Goal: Register for event/course

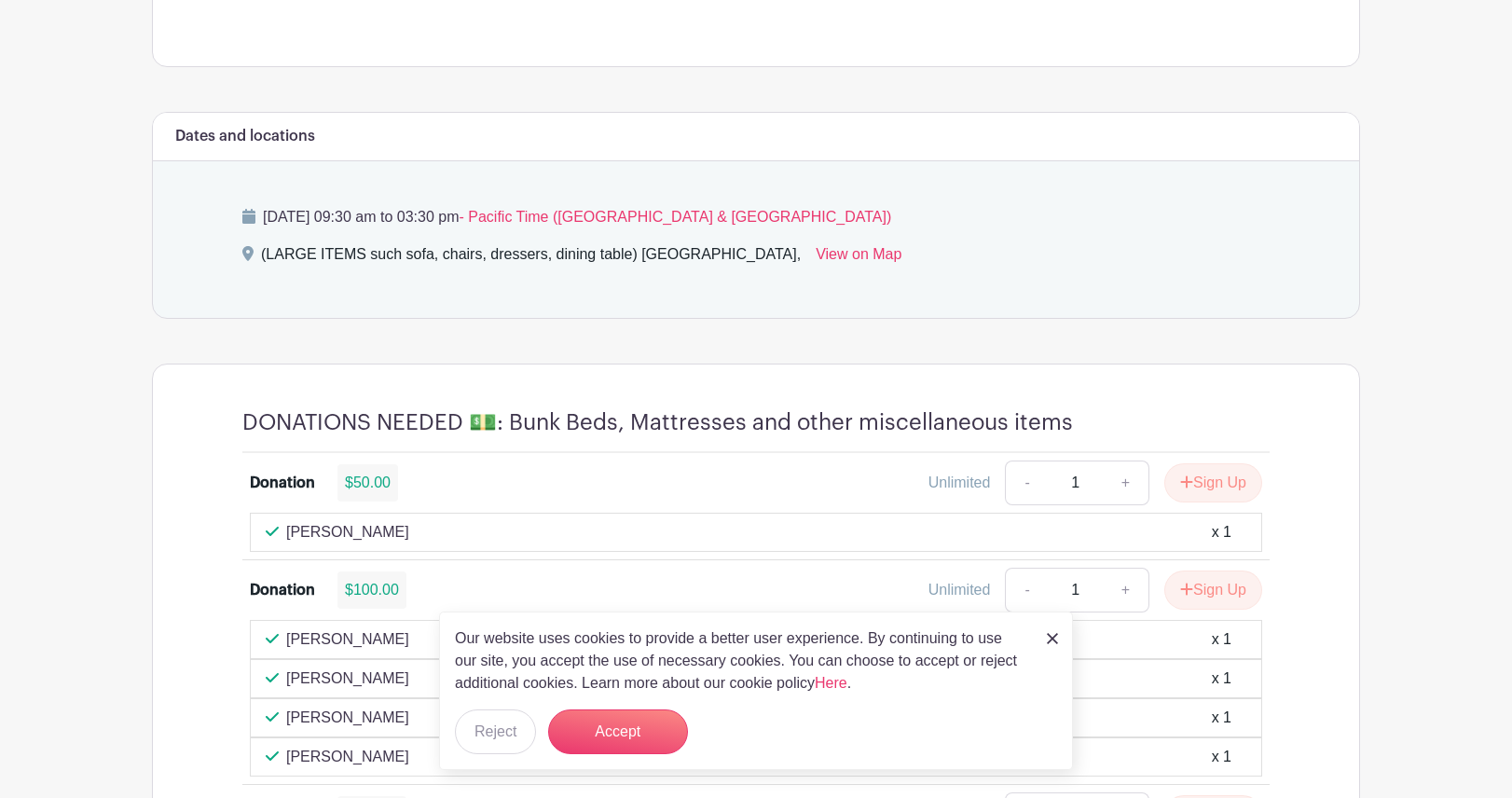
scroll to position [1119, 0]
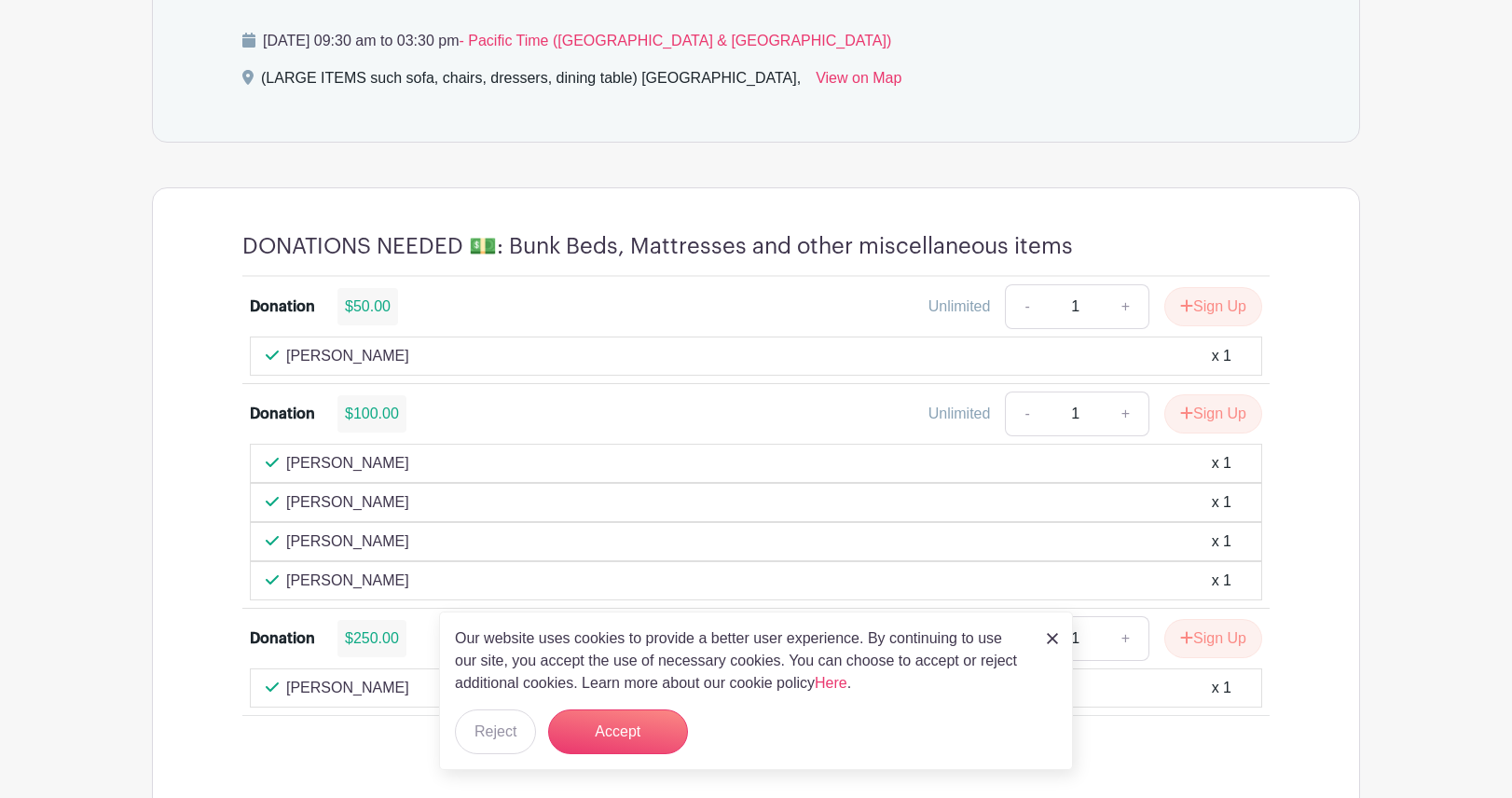
click at [1053, 635] on img at bounding box center [1053, 639] width 11 height 11
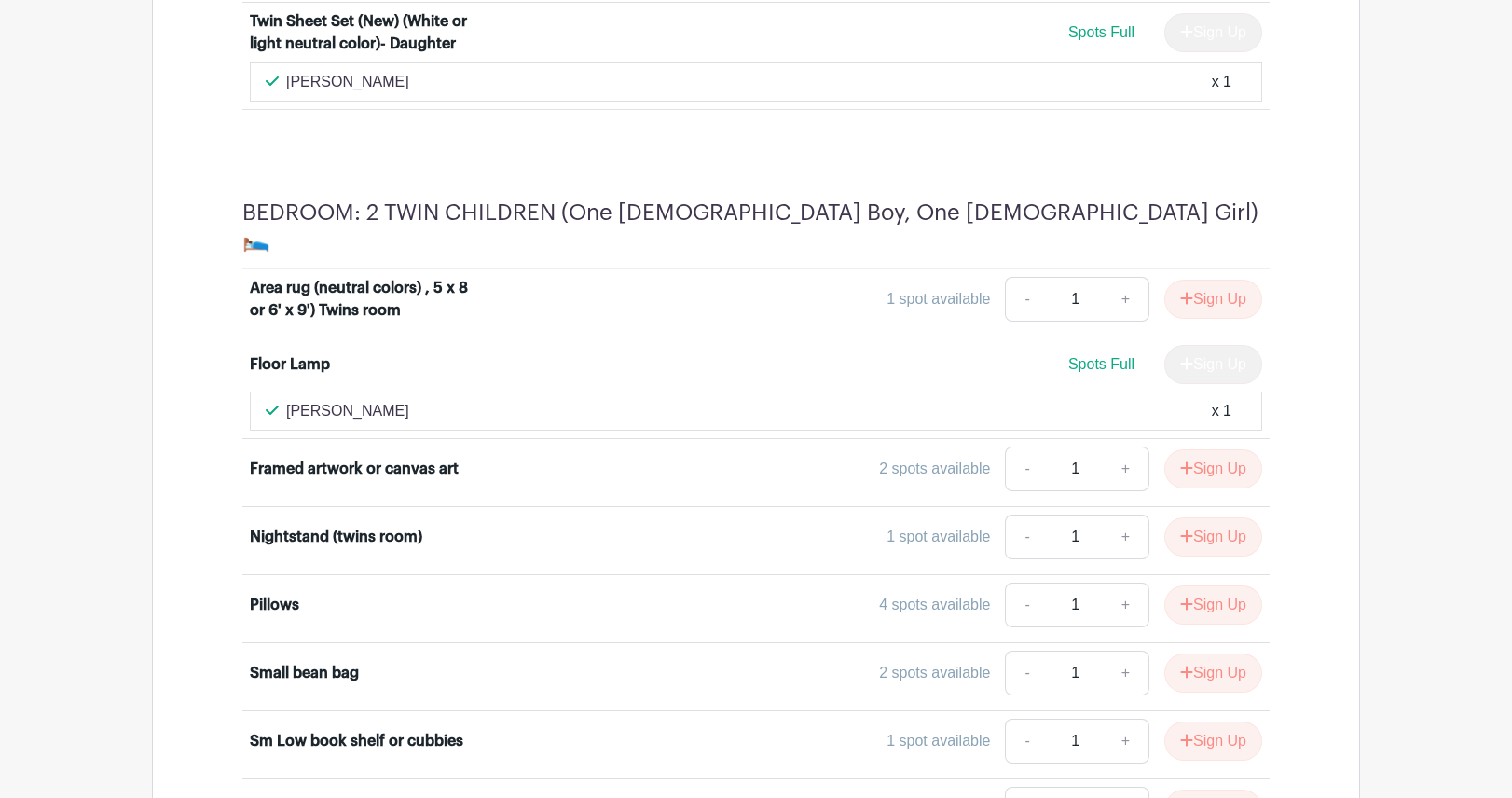
scroll to position [6805, 0]
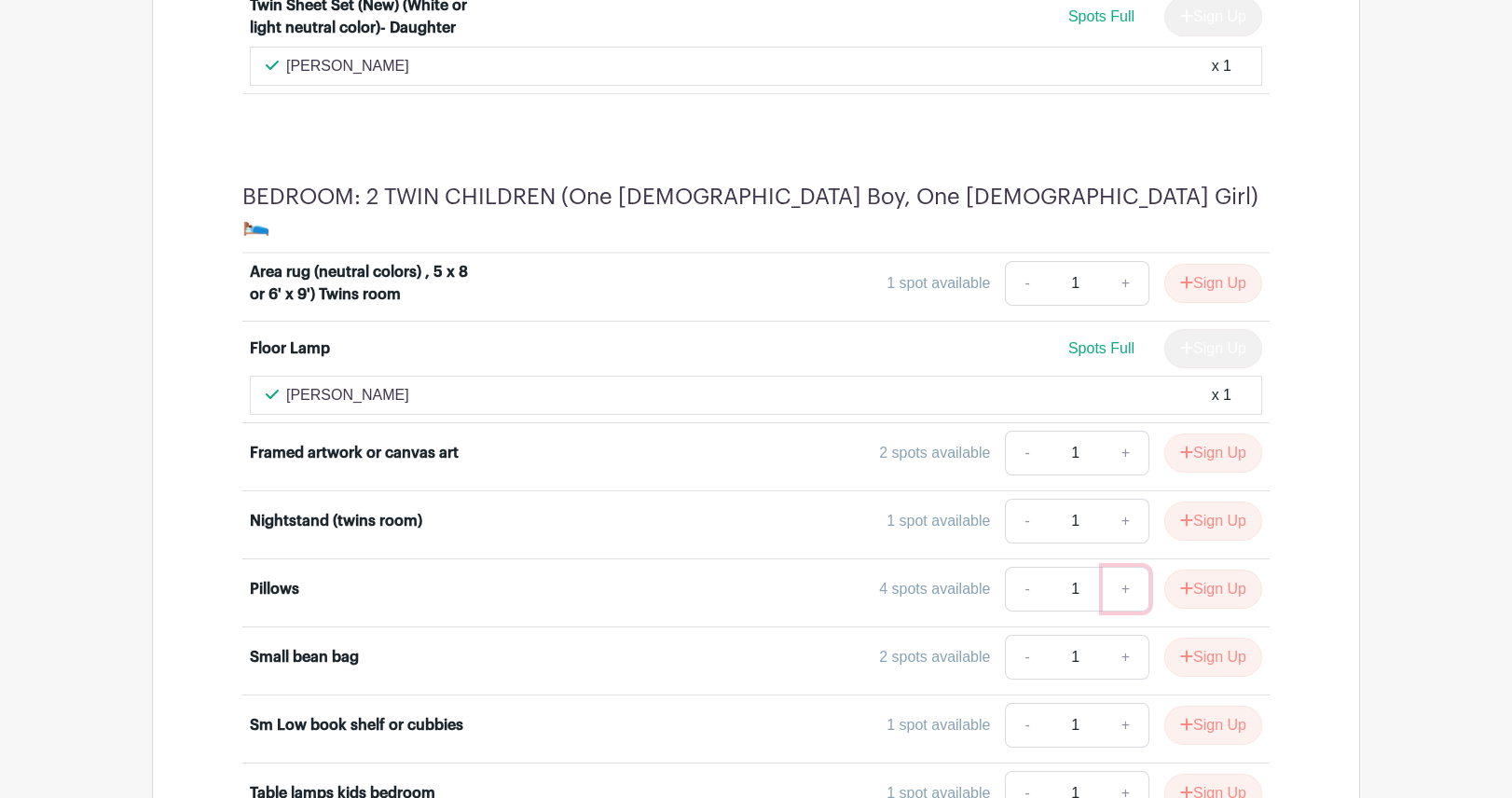
click at [1129, 567] on link "+" at bounding box center [1126, 589] width 47 height 45
click at [1121, 567] on link "+" at bounding box center [1126, 589] width 47 height 45
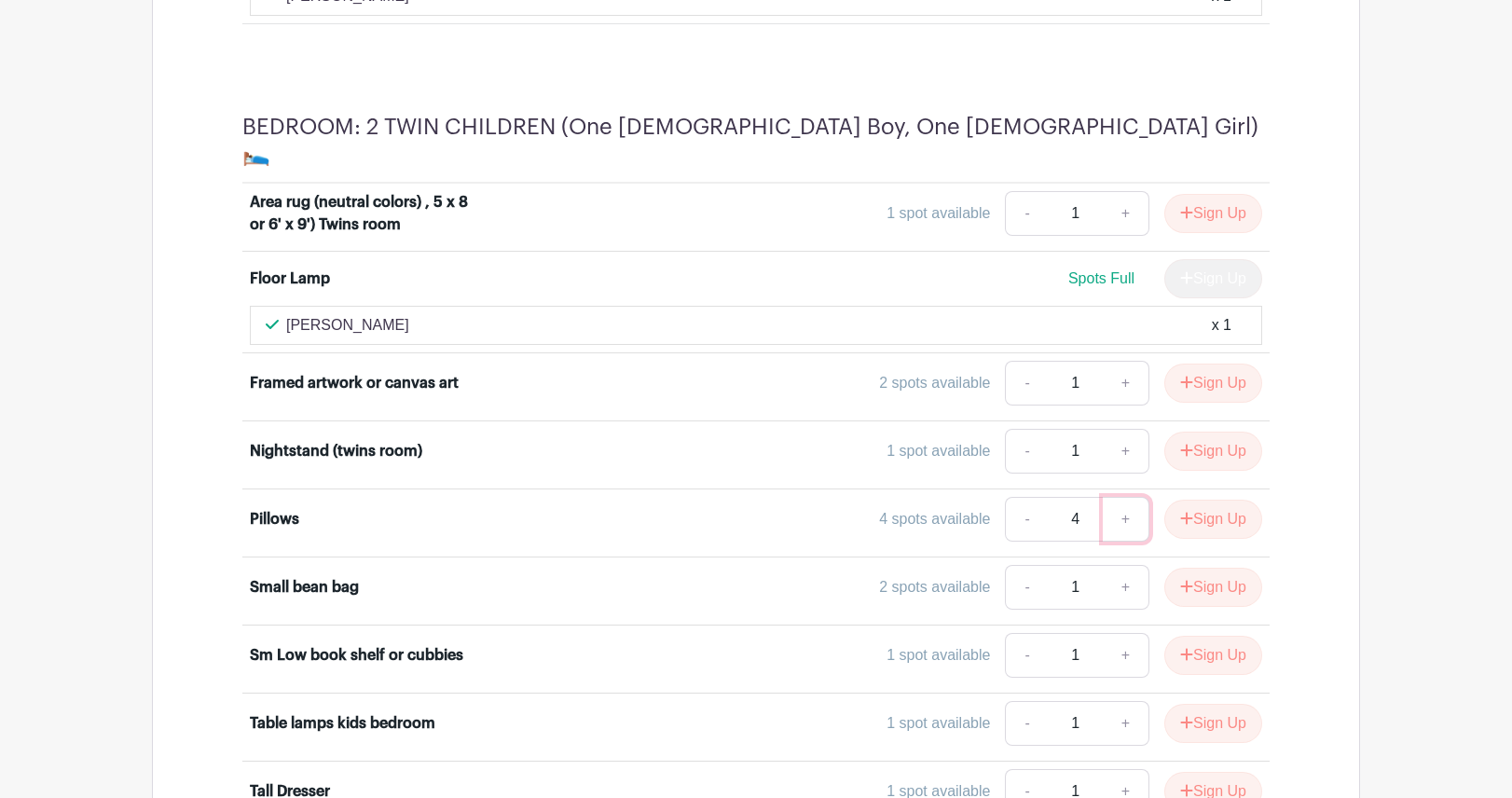
scroll to position [6986, 0]
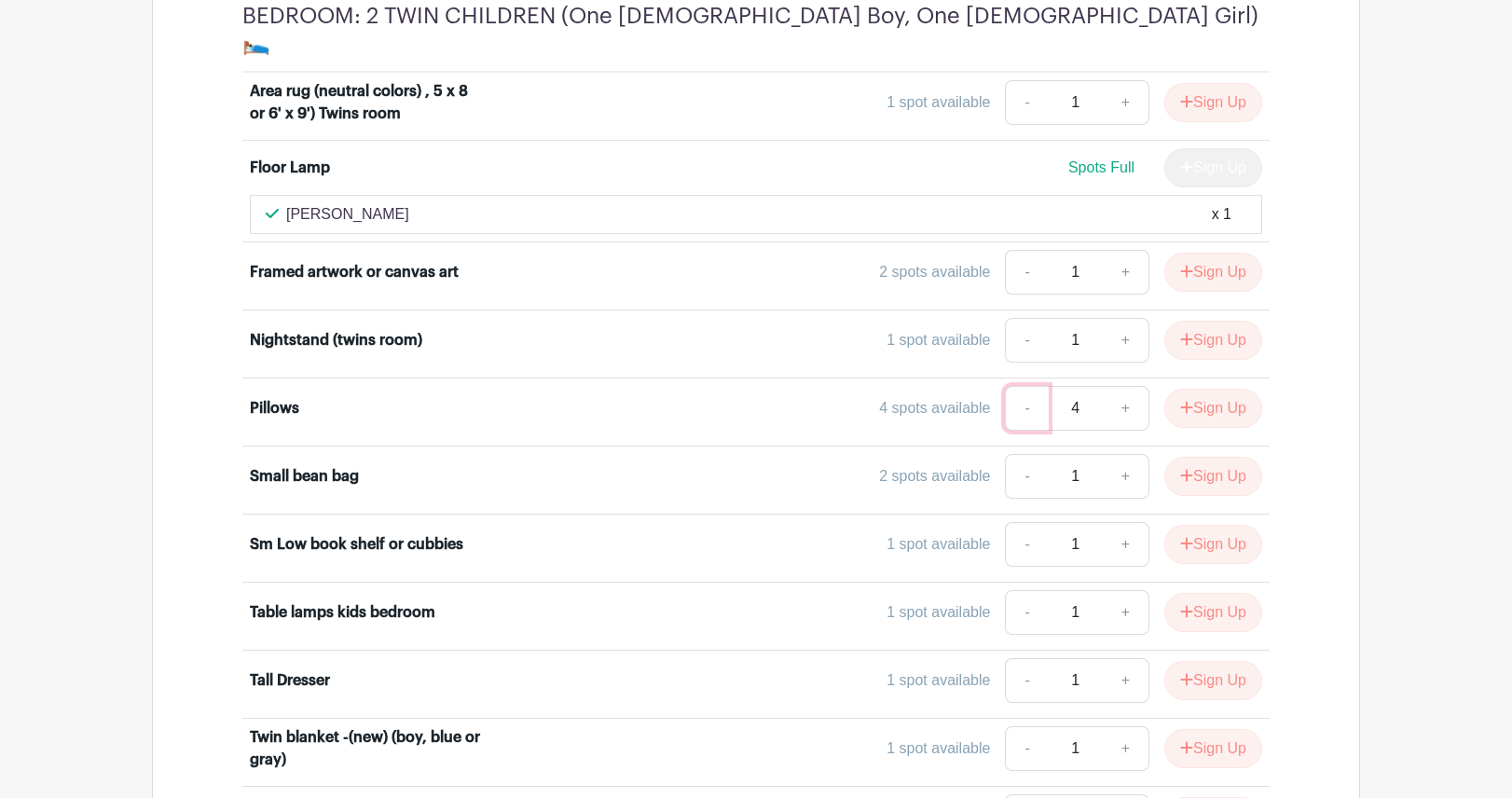
click at [1020, 386] on link "-" at bounding box center [1026, 408] width 43 height 45
type input "1"
click at [1020, 386] on link "-" at bounding box center [1026, 408] width 43 height 45
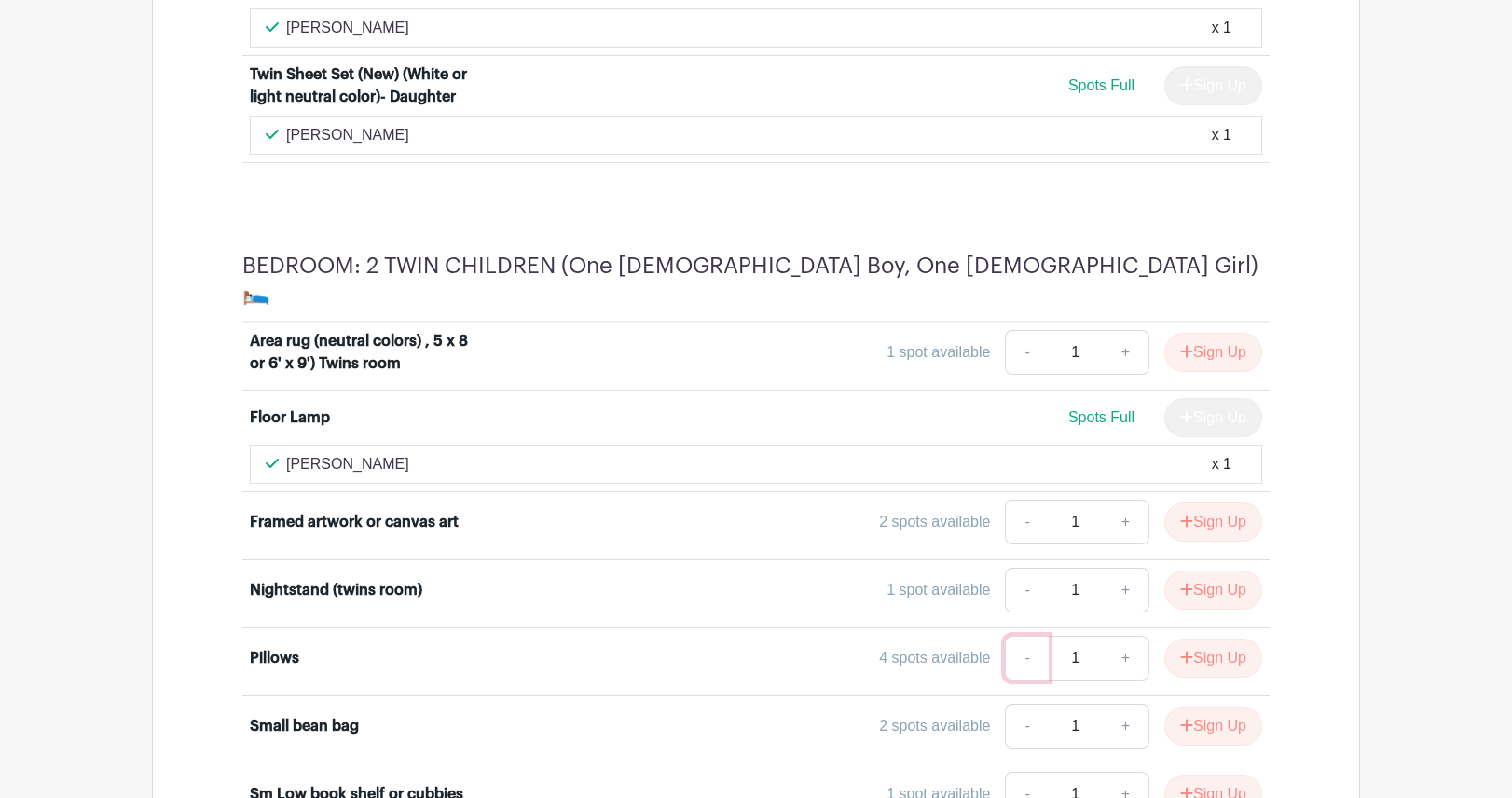
scroll to position [6799, 0]
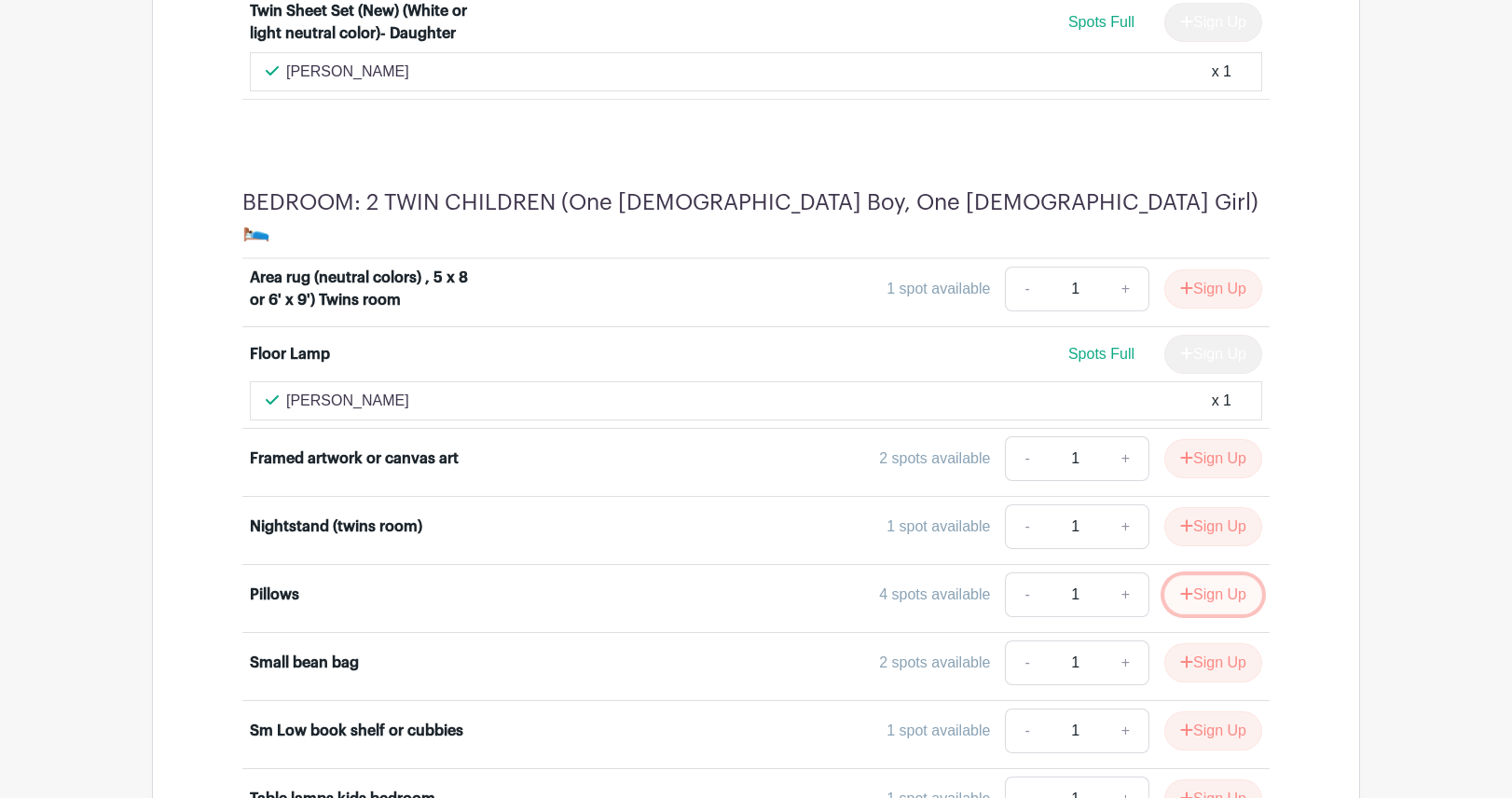
click at [1205, 575] on button "Sign Up" at bounding box center [1213, 594] width 98 height 39
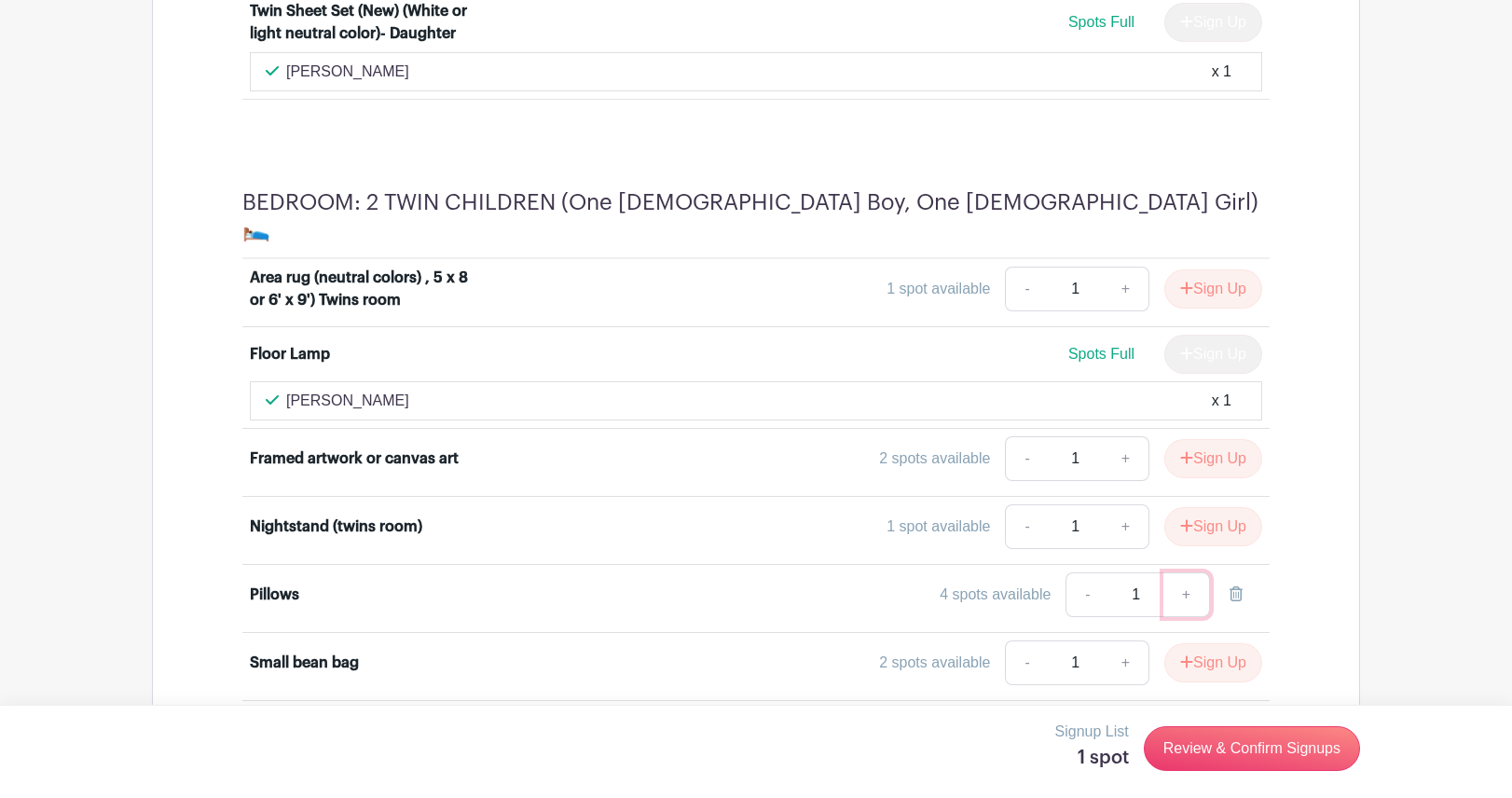
click at [1187, 572] on link "+" at bounding box center [1186, 594] width 47 height 45
type input "2"
click at [1187, 572] on link "+" at bounding box center [1186, 594] width 47 height 45
type input "3"
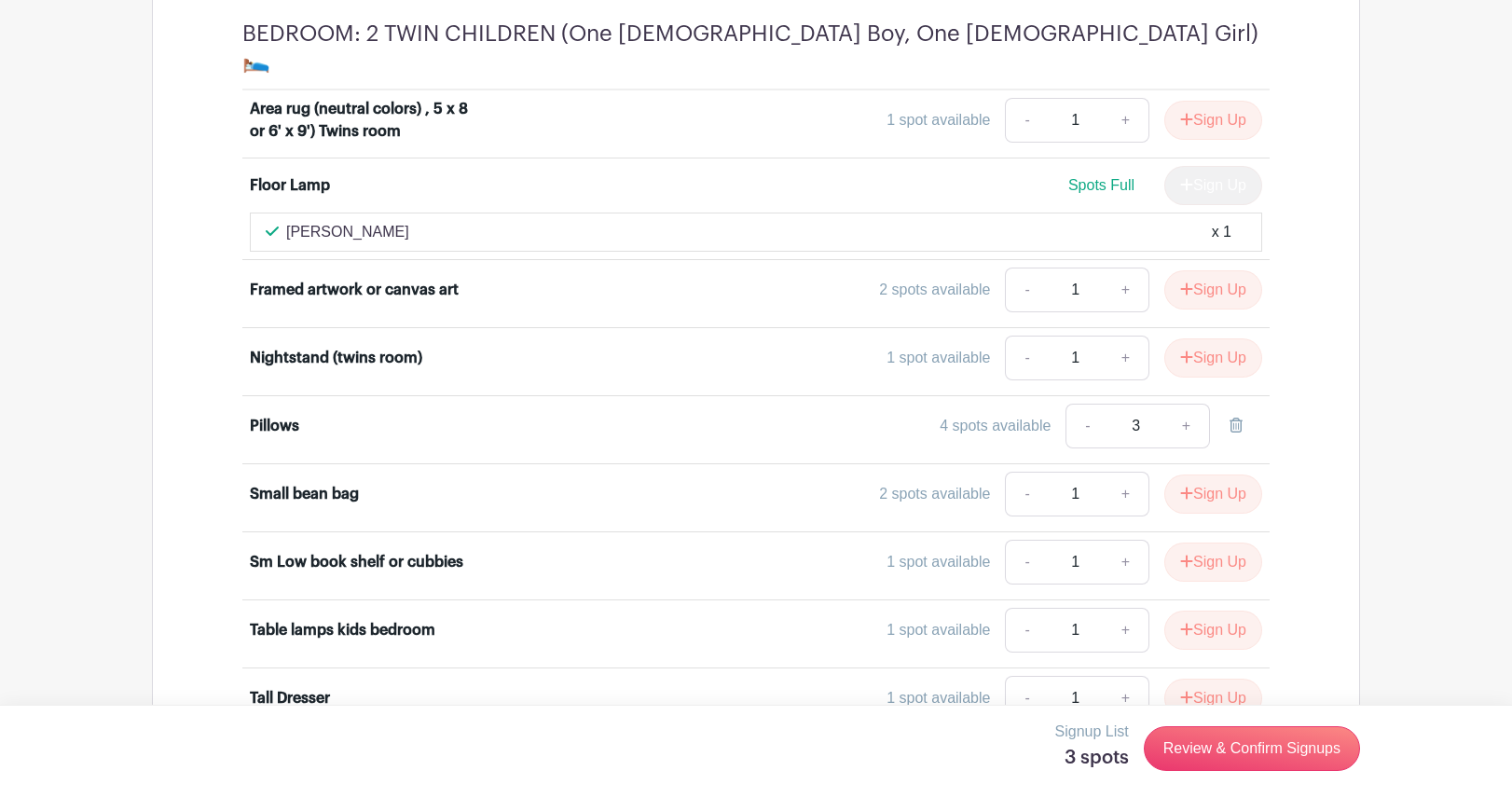
scroll to position [6986, 0]
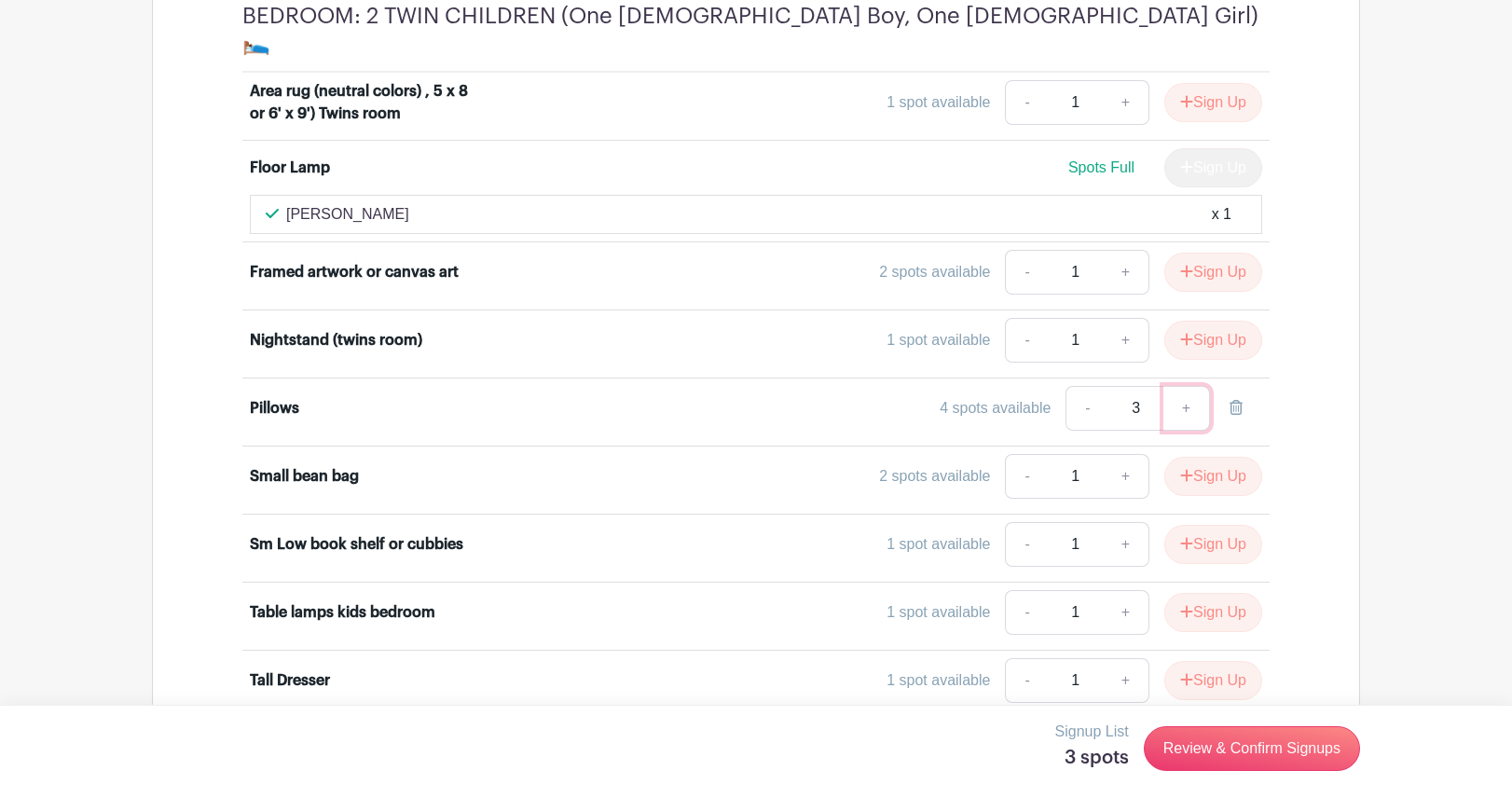
click at [1185, 386] on link "+" at bounding box center [1186, 408] width 47 height 45
type input "4"
click at [1236, 748] on link "Review & Confirm Signups" at bounding box center [1252, 748] width 217 height 45
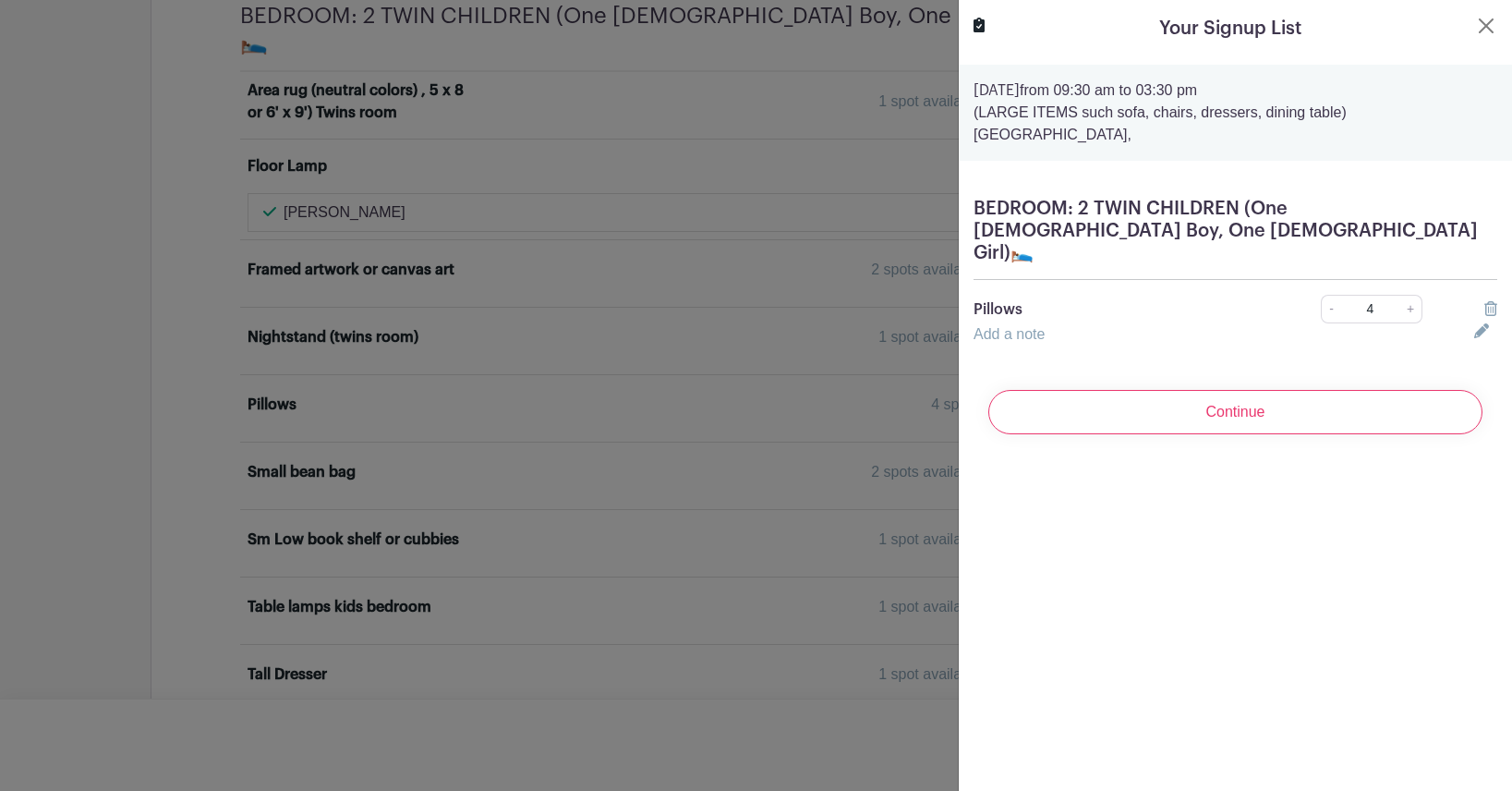
click at [1005, 326] on link "Add a note" at bounding box center [1009, 333] width 71 height 16
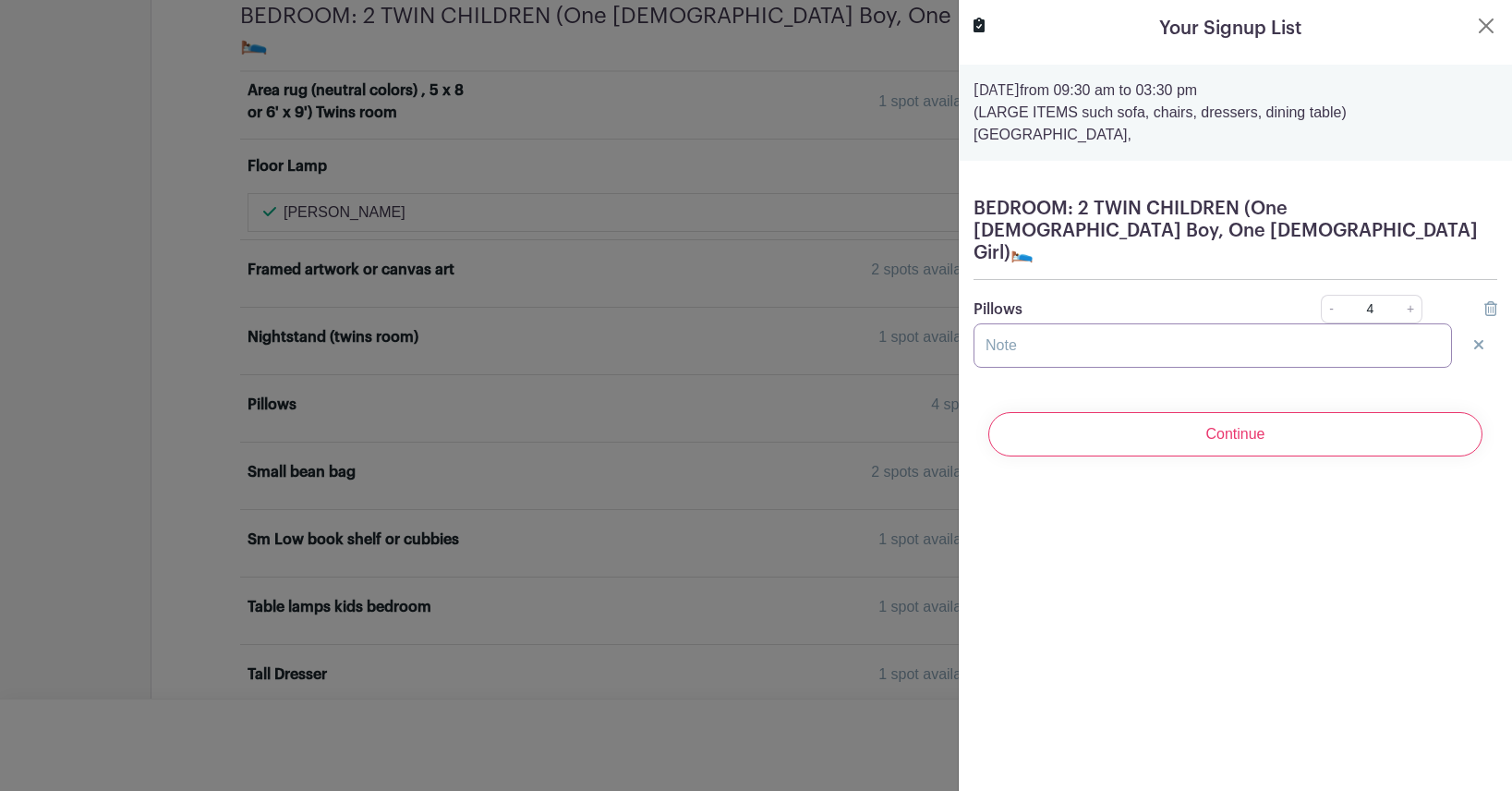
click at [1044, 324] on input "text" at bounding box center [1213, 346] width 478 height 45
type input "4 standard pillows"
click at [1478, 23] on button "Close" at bounding box center [1485, 26] width 22 height 22
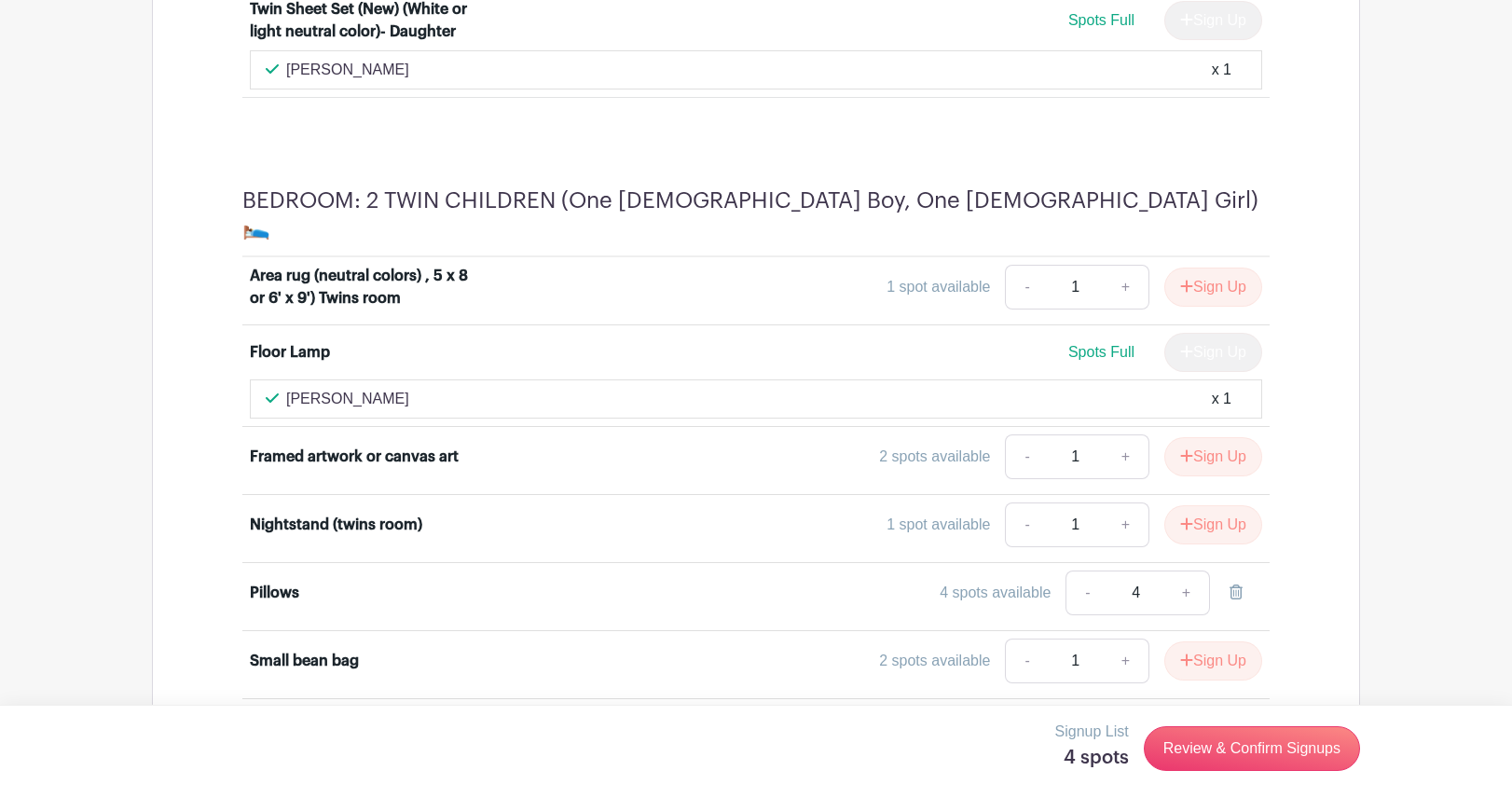
scroll to position [6799, 0]
click at [1088, 572] on link "-" at bounding box center [1087, 594] width 43 height 45
type input "3"
click at [1088, 572] on link "-" at bounding box center [1087, 594] width 43 height 45
type input "2"
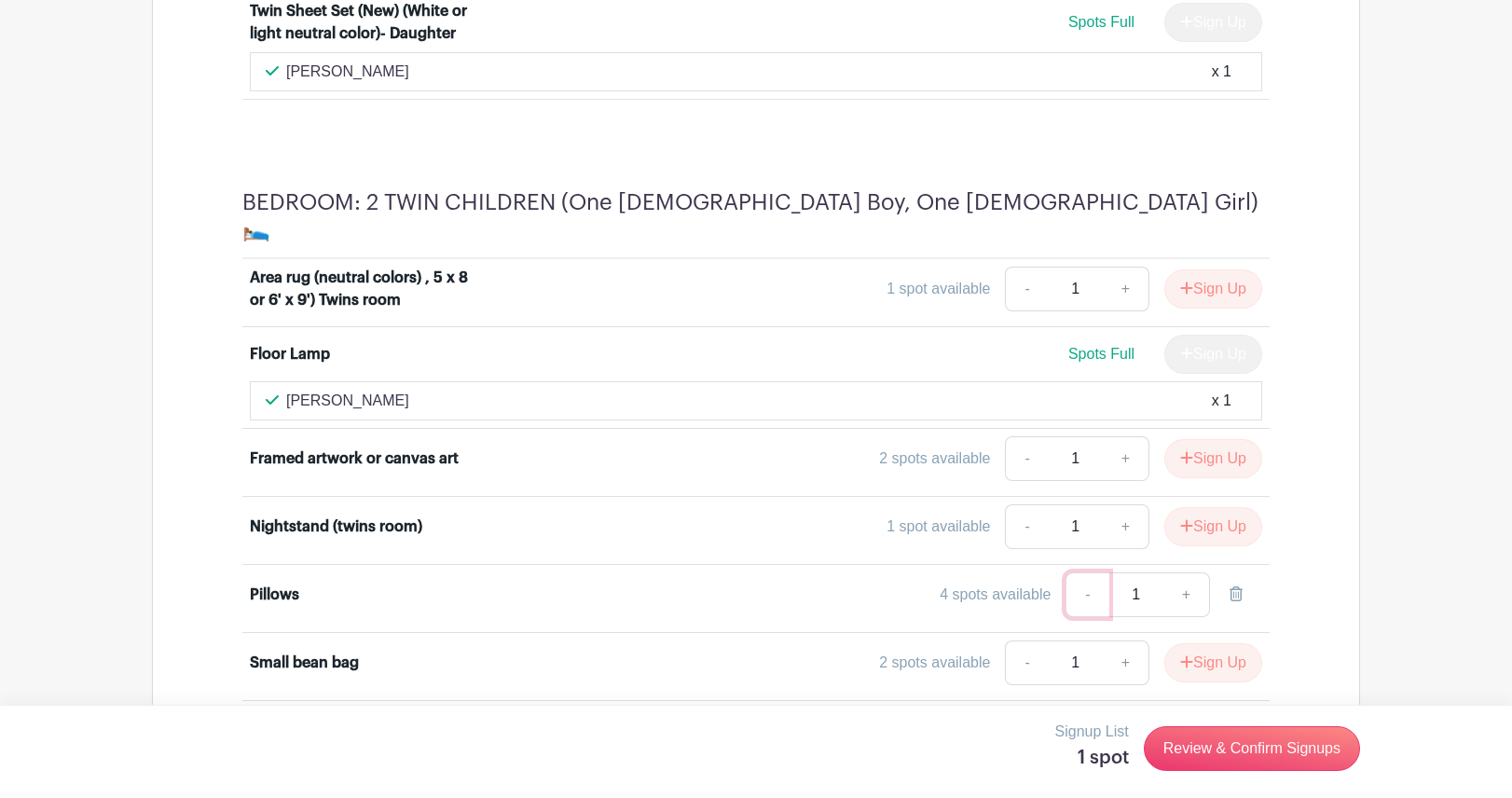
click at [1089, 572] on link "-" at bounding box center [1087, 594] width 43 height 45
click at [1183, 572] on link "+" at bounding box center [1186, 594] width 47 height 45
type input "2"
click at [1183, 572] on link "+" at bounding box center [1186, 594] width 47 height 45
type input "3"
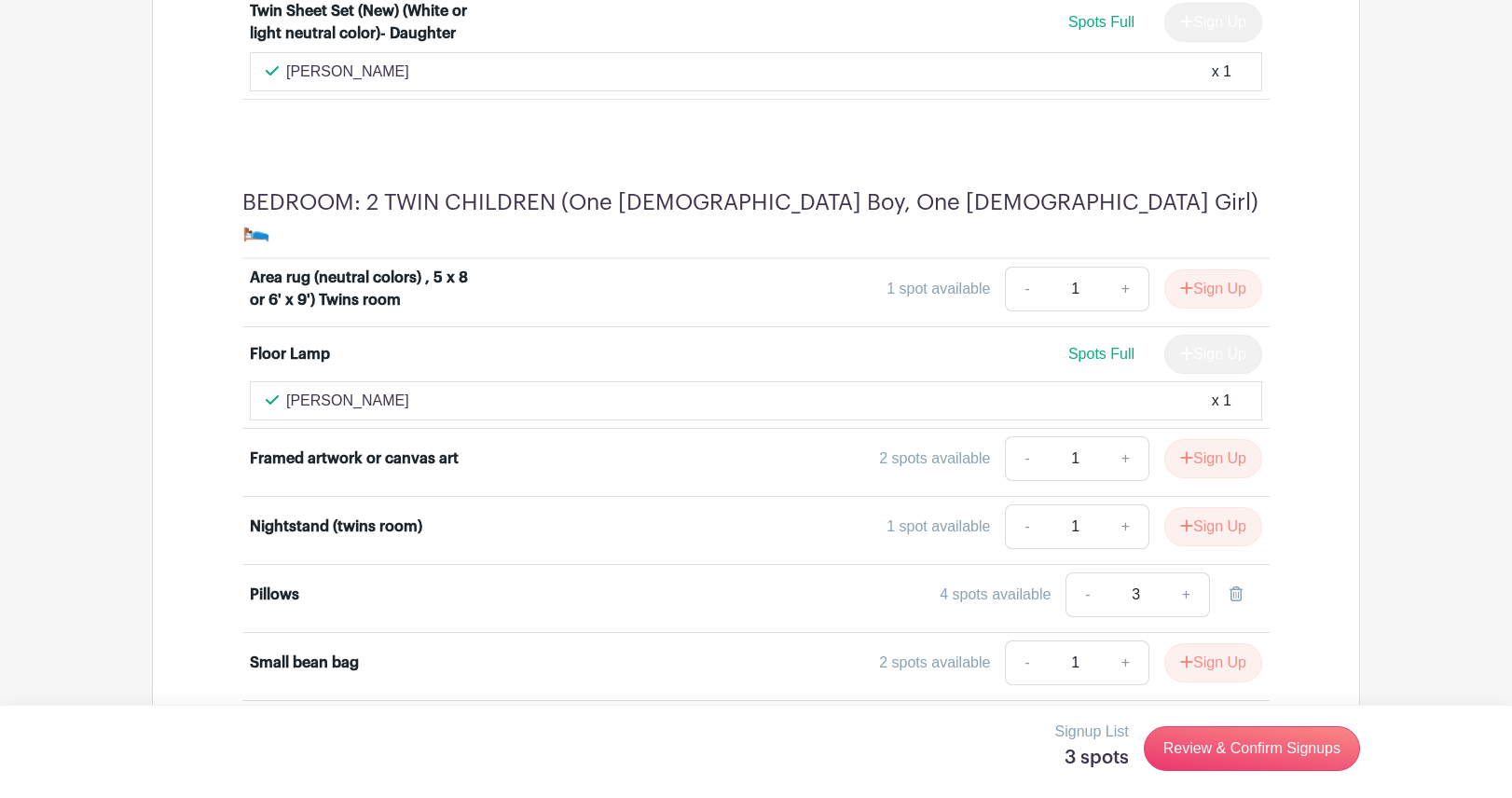
click at [1183, 572] on link "+" at bounding box center [1186, 594] width 47 height 45
type input "4"
click at [1209, 741] on link "Review & Confirm Signups" at bounding box center [1252, 748] width 217 height 45
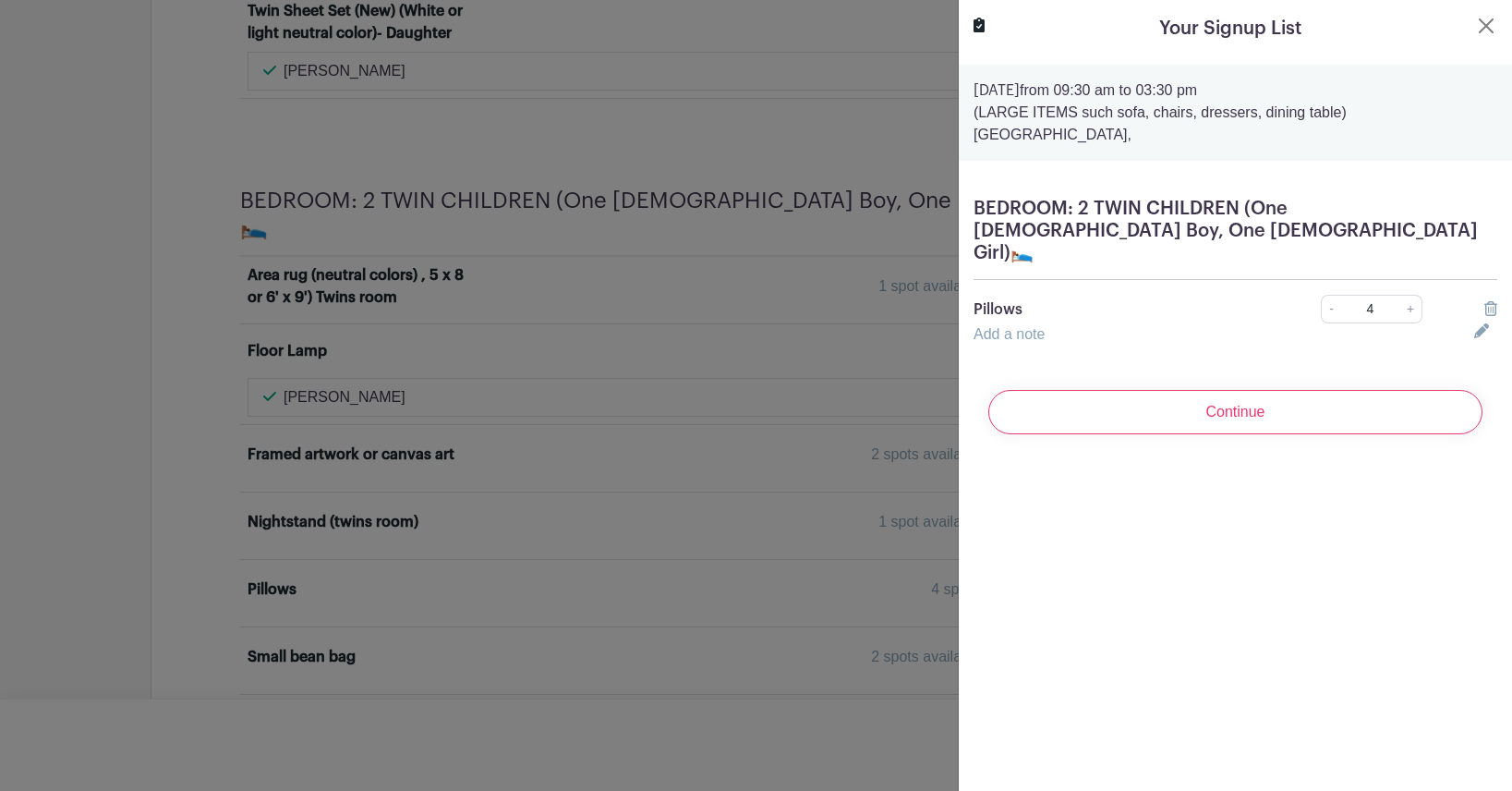
click at [1017, 326] on link "Add a note" at bounding box center [1009, 333] width 71 height 16
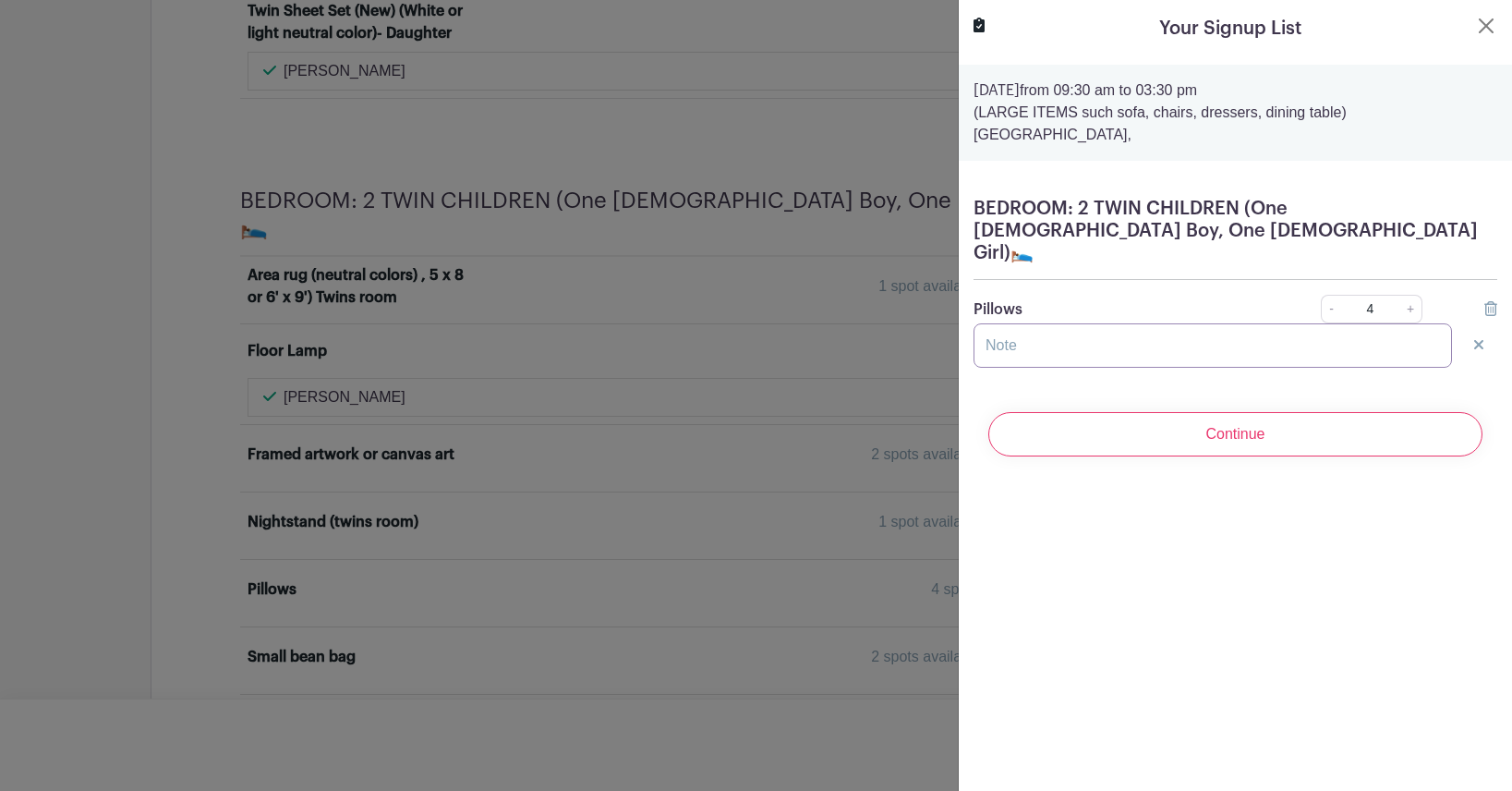
click at [1037, 338] on input "text" at bounding box center [1213, 346] width 478 height 45
type input "4 standard pillows"
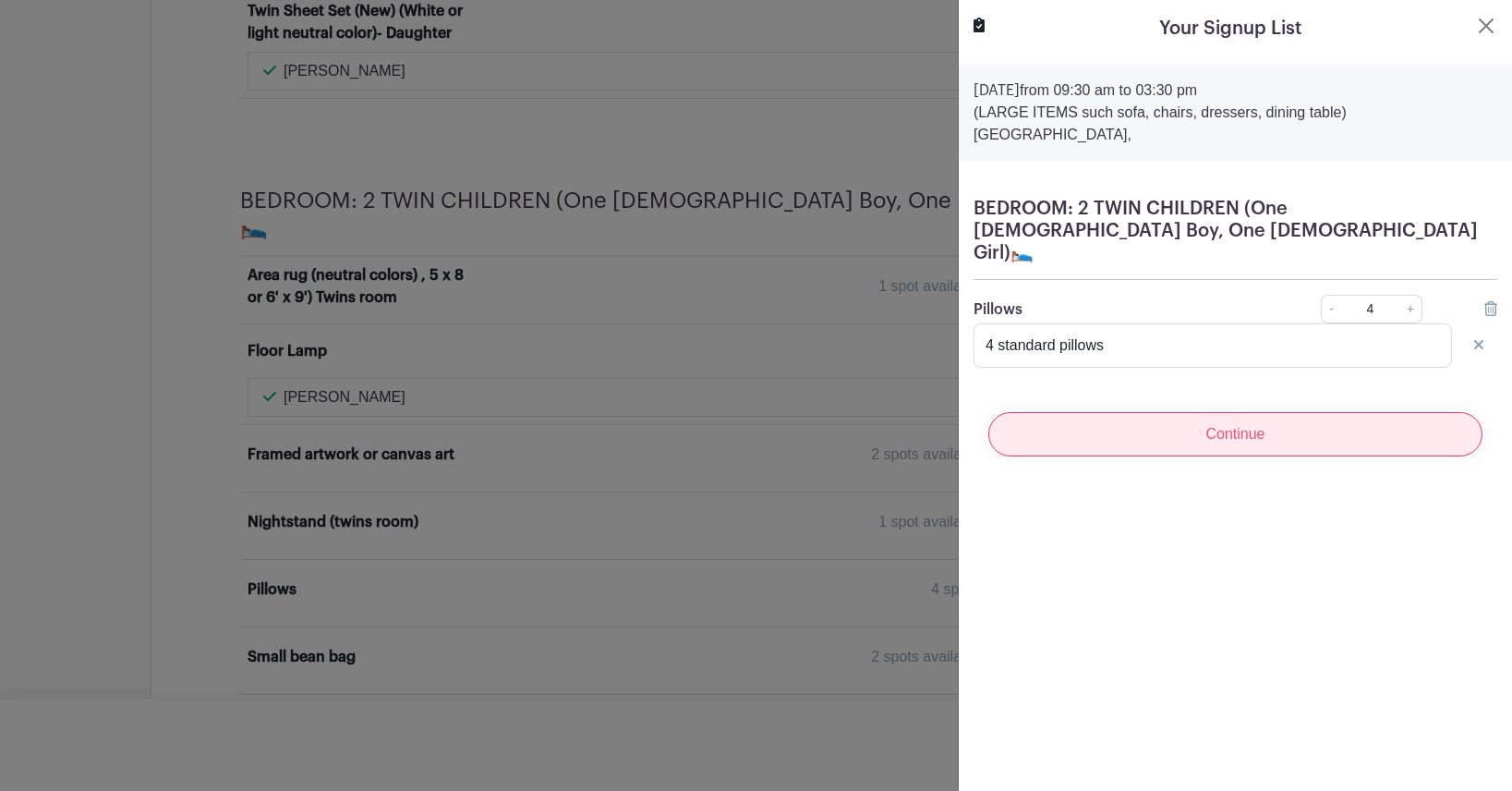
click at [1223, 412] on input "Continue" at bounding box center [1235, 434] width 495 height 45
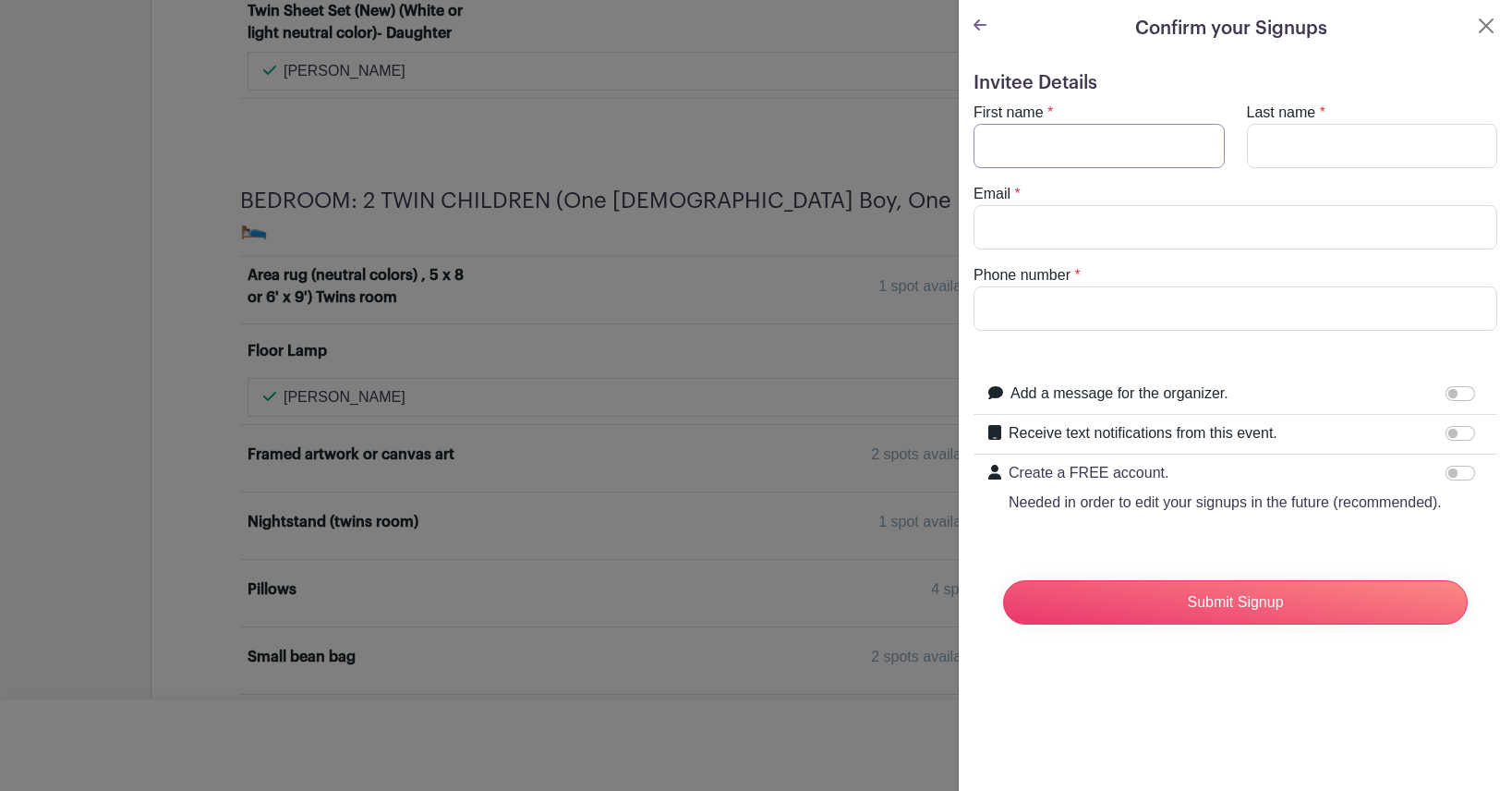
click at [1035, 140] on input "First name" at bounding box center [1099, 145] width 252 height 45
type input "[PERSON_NAME]"
type input "Giffins"
click at [999, 217] on input "Email" at bounding box center [1236, 227] width 524 height 45
type input "[PERSON_NAME][EMAIL_ADDRESS][PERSON_NAME][DOMAIN_NAME]"
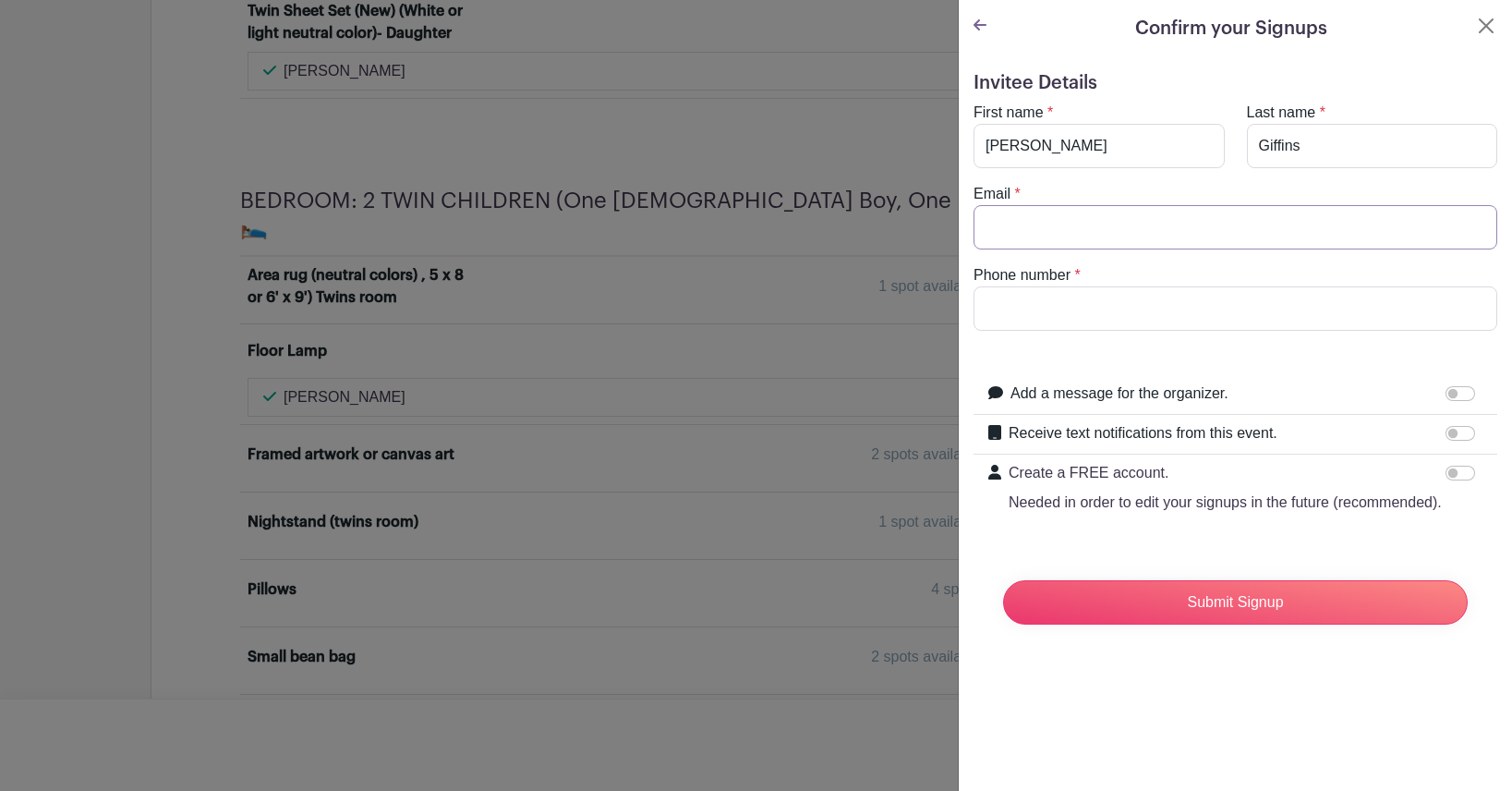
type input "9253607868"
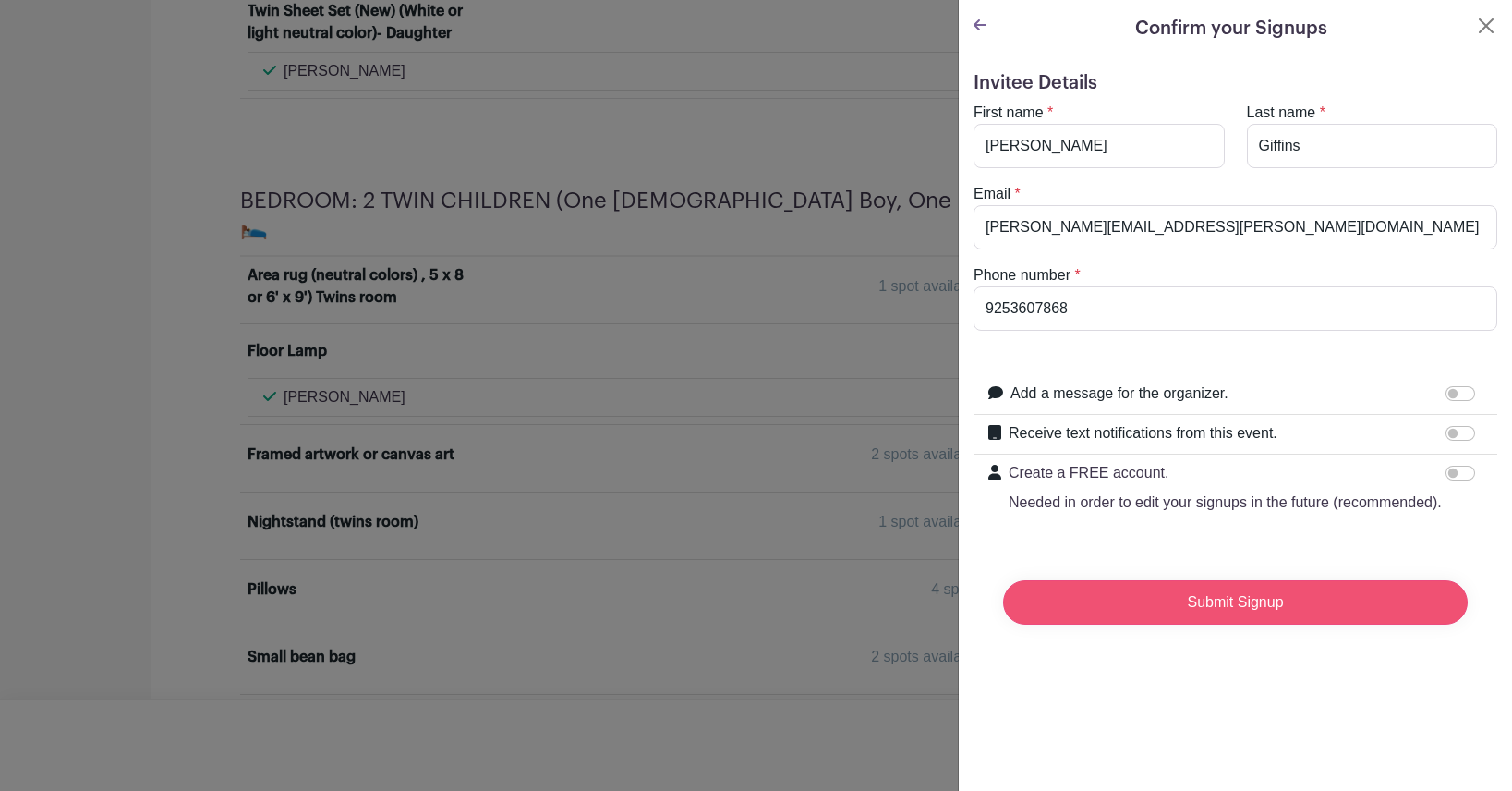
click at [1206, 622] on input "Submit Signup" at bounding box center [1235, 602] width 464 height 45
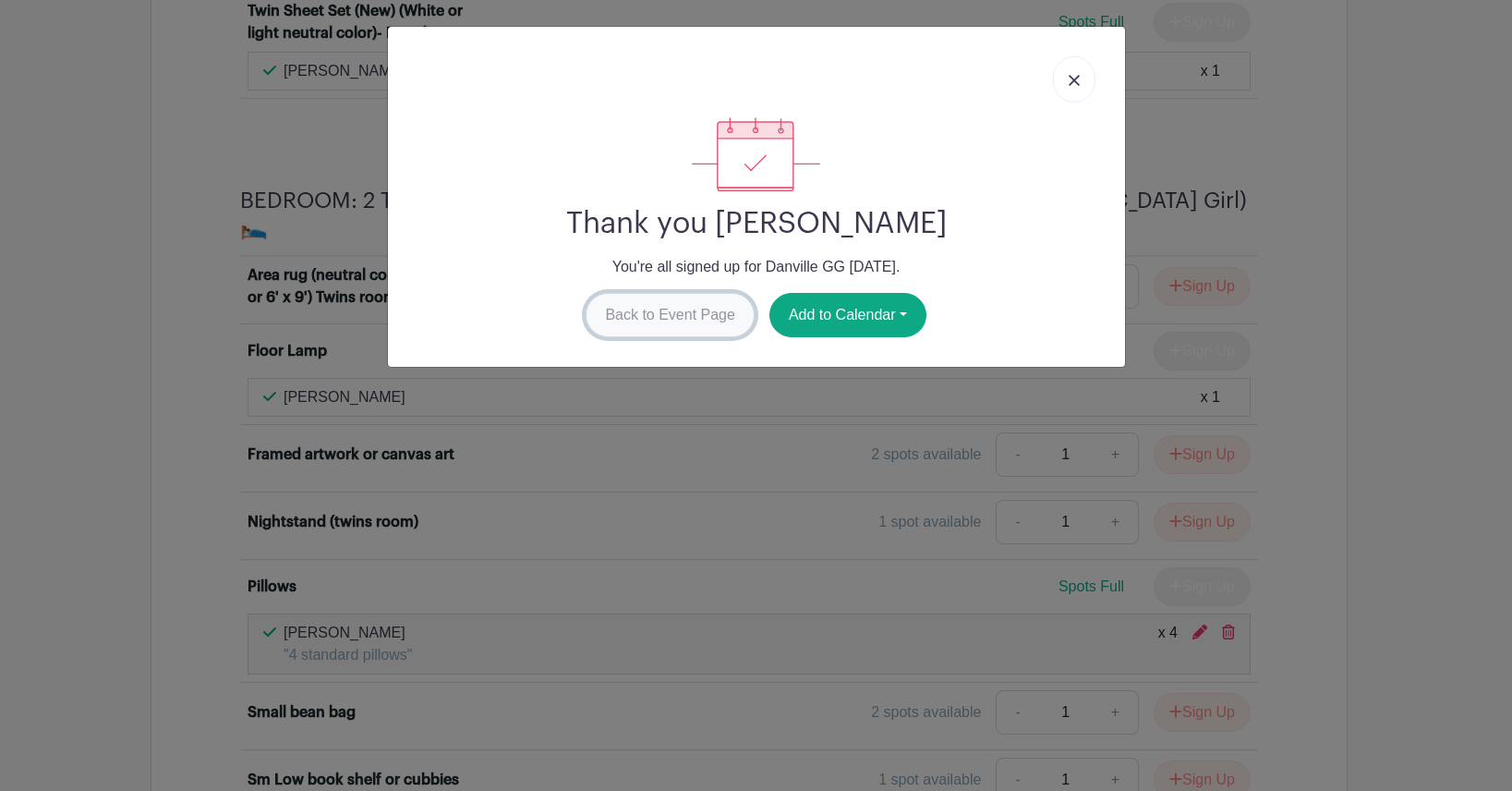
click at [653, 313] on link "Back to Event Page" at bounding box center [670, 314] width 169 height 45
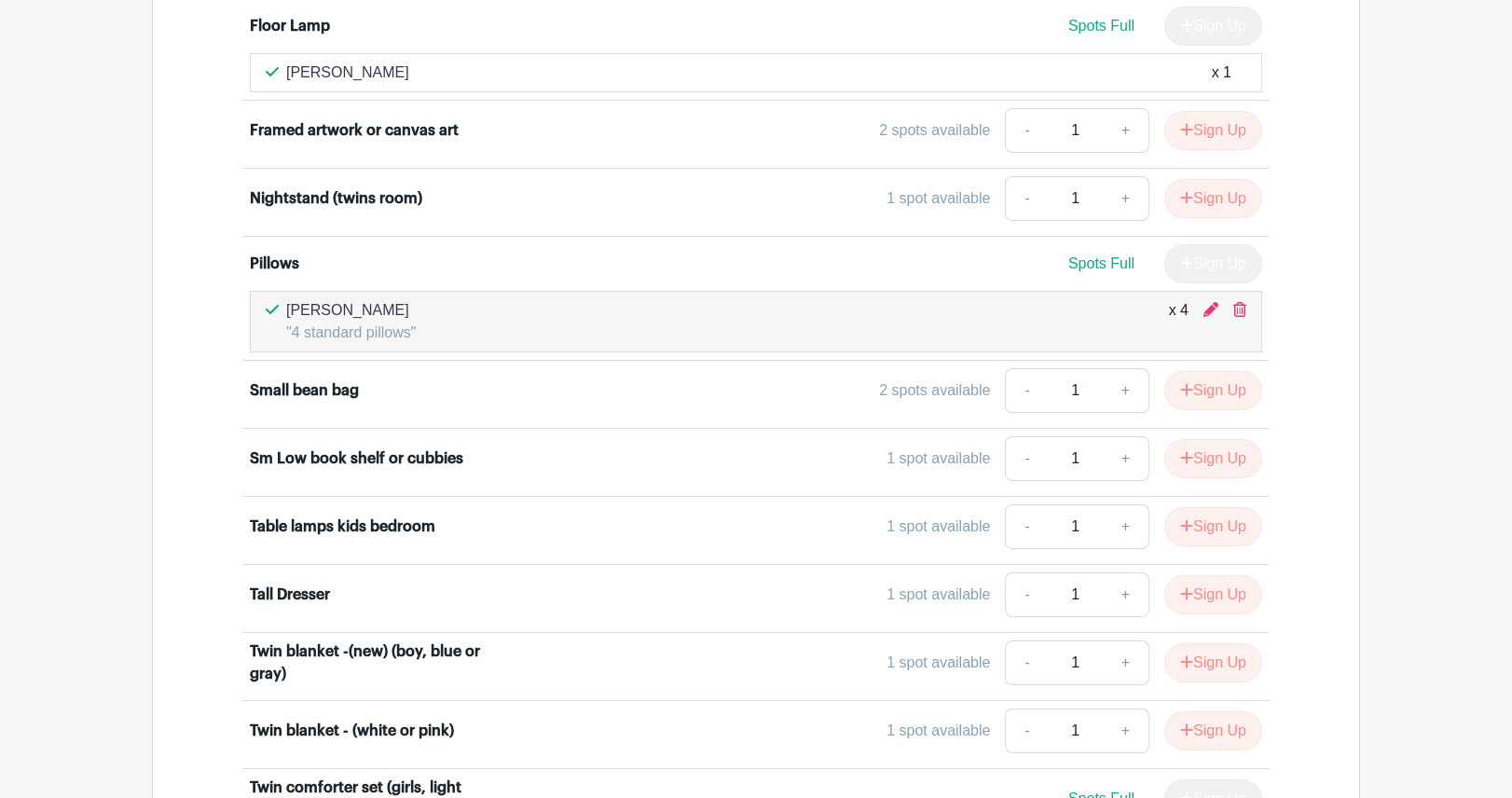
scroll to position [6948, 0]
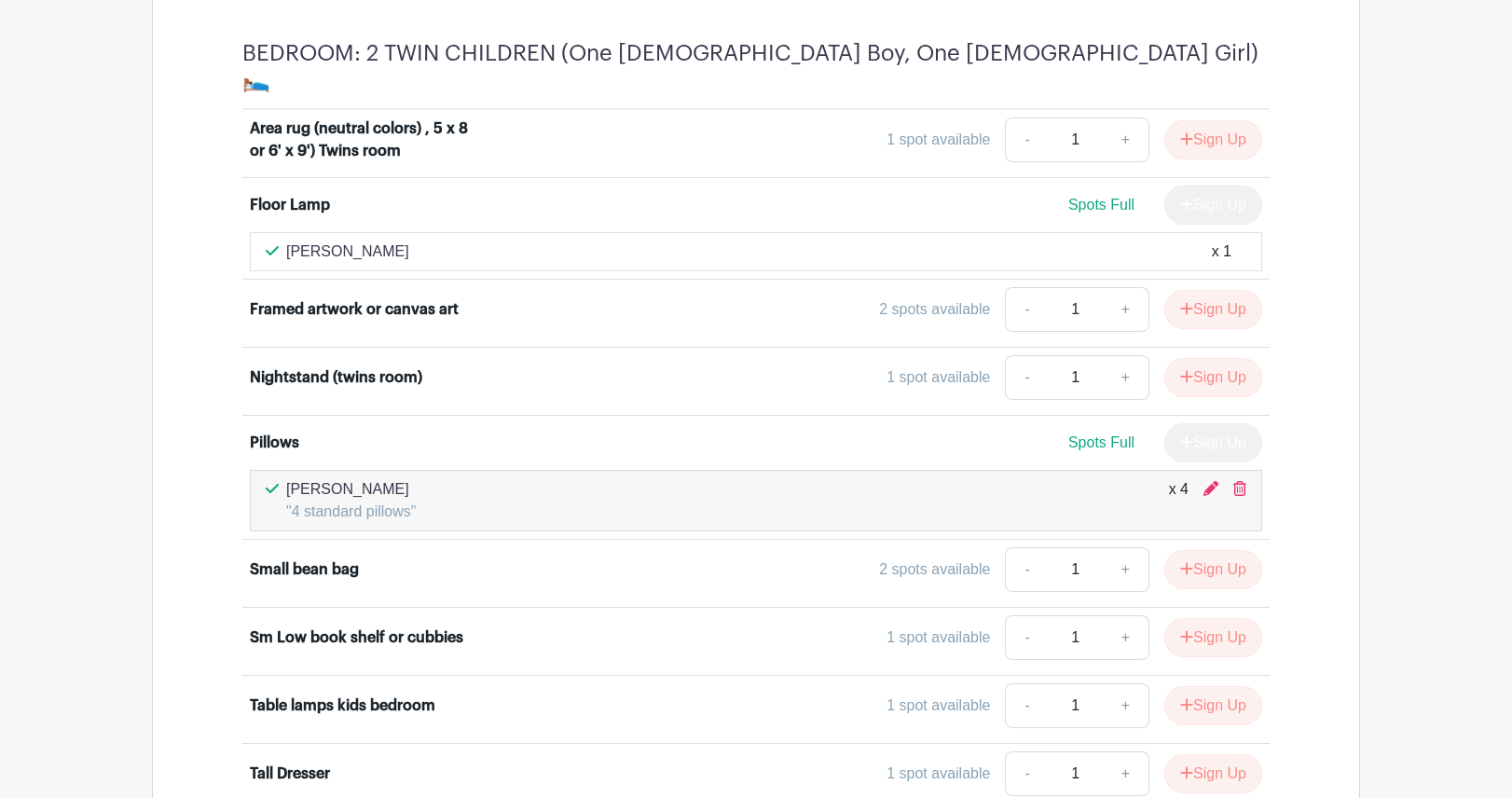
click at [306, 559] on div "Small bean bag" at bounding box center [305, 569] width 109 height 22
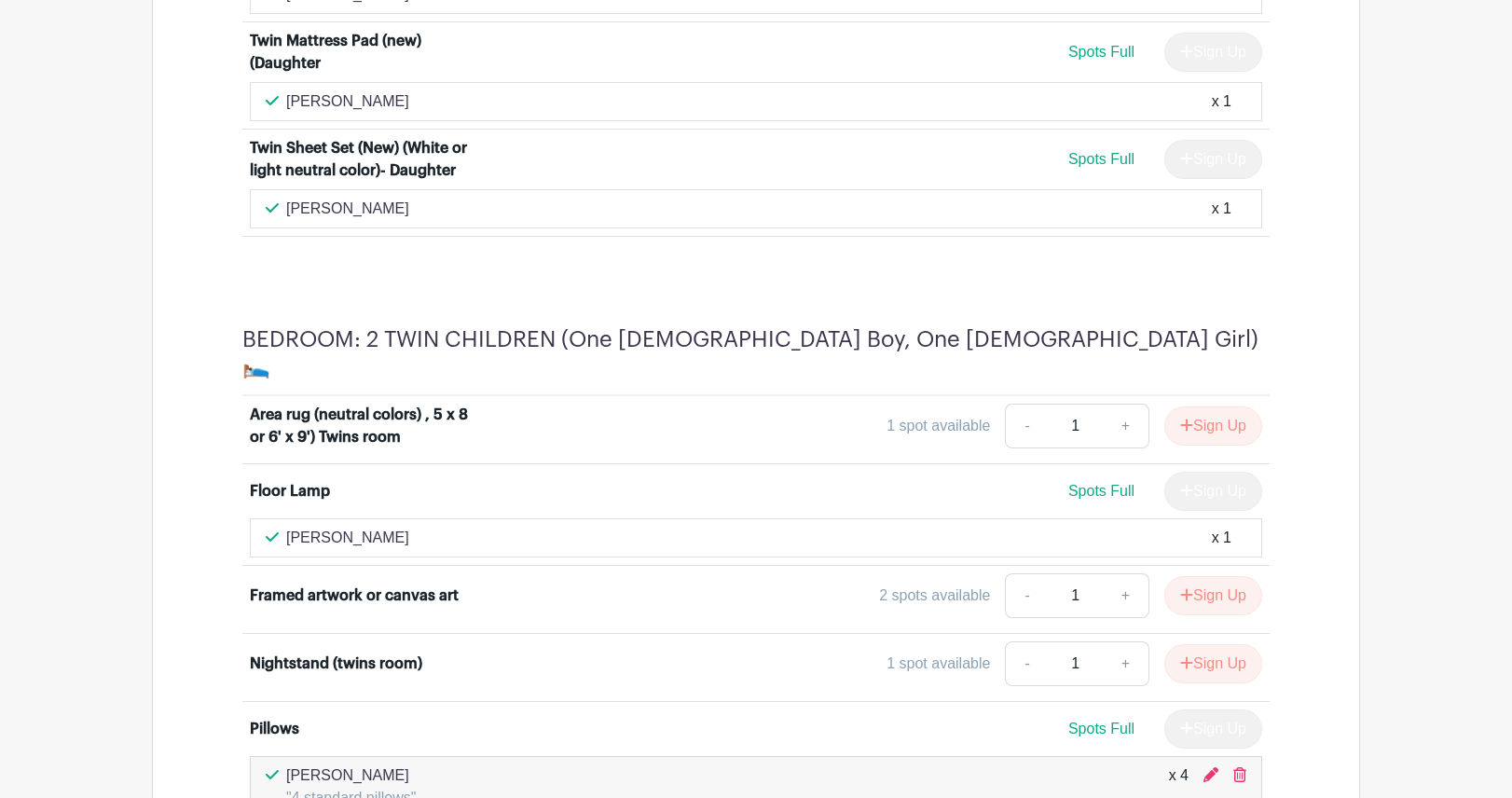
scroll to position [6669, 0]
